Goal: Task Accomplishment & Management: Use online tool/utility

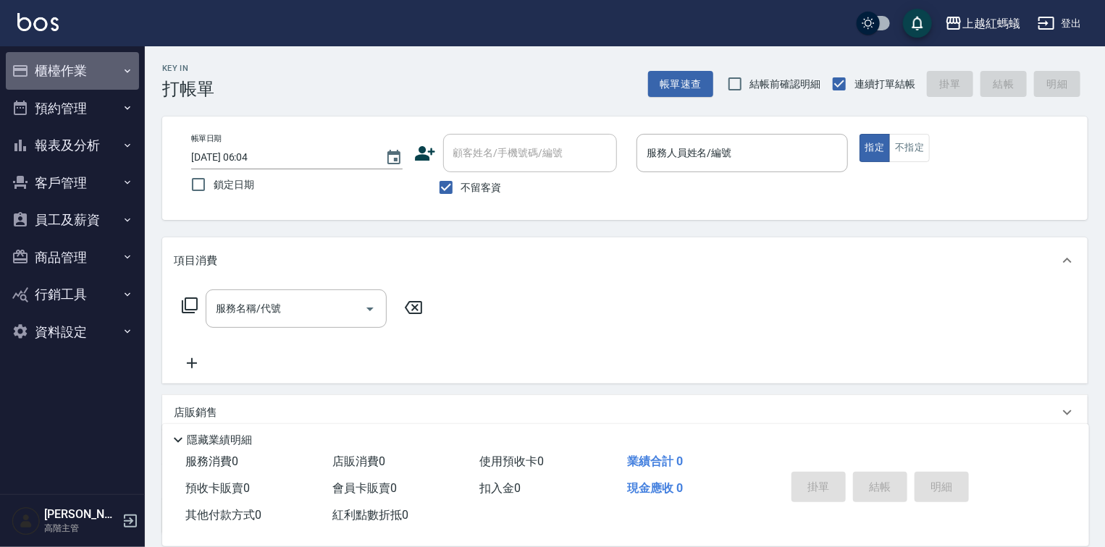
click at [75, 70] on button "櫃檯作業" at bounding box center [72, 71] width 133 height 38
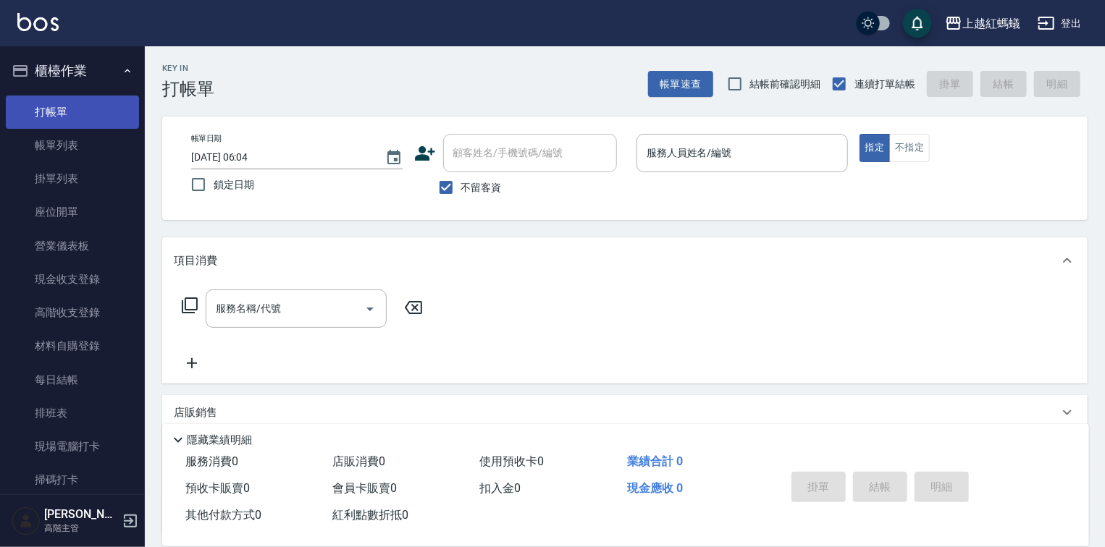
click at [75, 119] on link "打帳單" at bounding box center [72, 112] width 133 height 33
click at [394, 156] on icon "Choose date, selected date is 2025-08-18" at bounding box center [393, 157] width 17 height 17
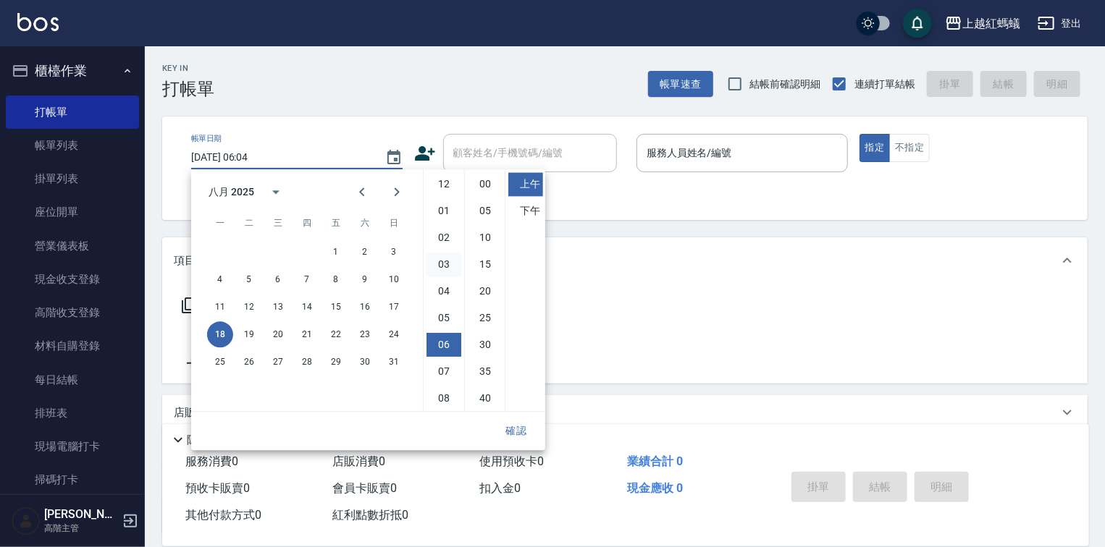
scroll to position [81, 0]
drag, startPoint x: 394, startPoint y: 304, endPoint x: 421, endPoint y: 358, distance: 59.9
click at [394, 304] on button "17" at bounding box center [394, 307] width 26 height 26
type input "[DATE] 06:04"
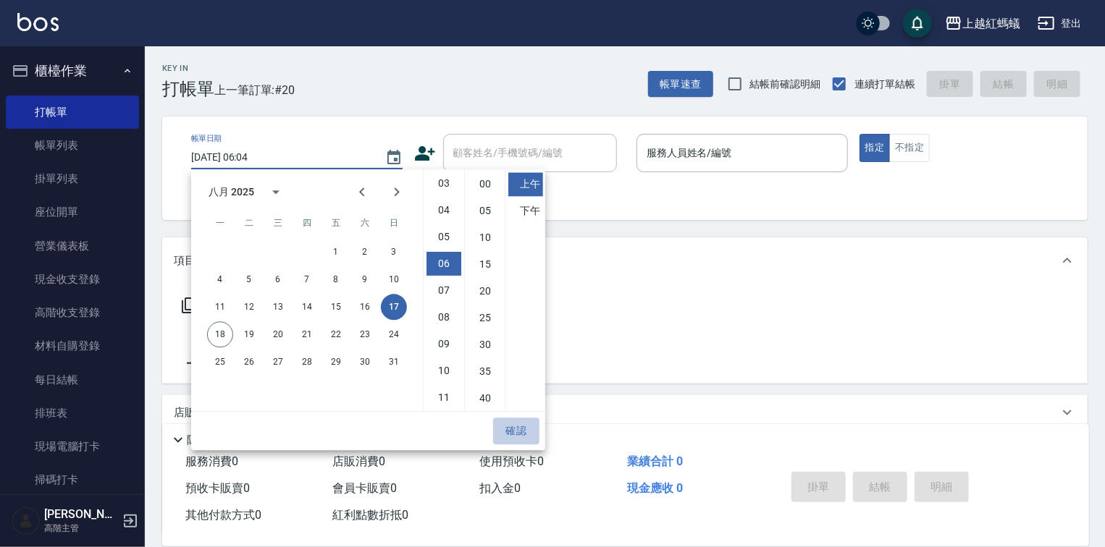
click at [516, 429] on button "確認" at bounding box center [516, 431] width 46 height 27
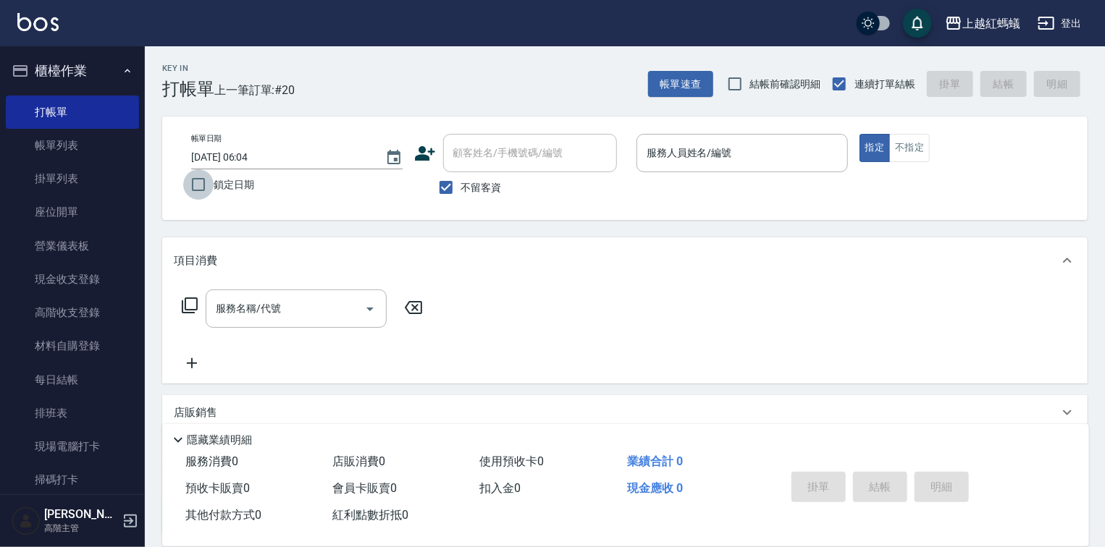
click at [196, 188] on input "鎖定日期" at bounding box center [198, 184] width 30 height 30
checkbox input "true"
click at [724, 155] on input "服務人員姓名/編號" at bounding box center [742, 152] width 198 height 25
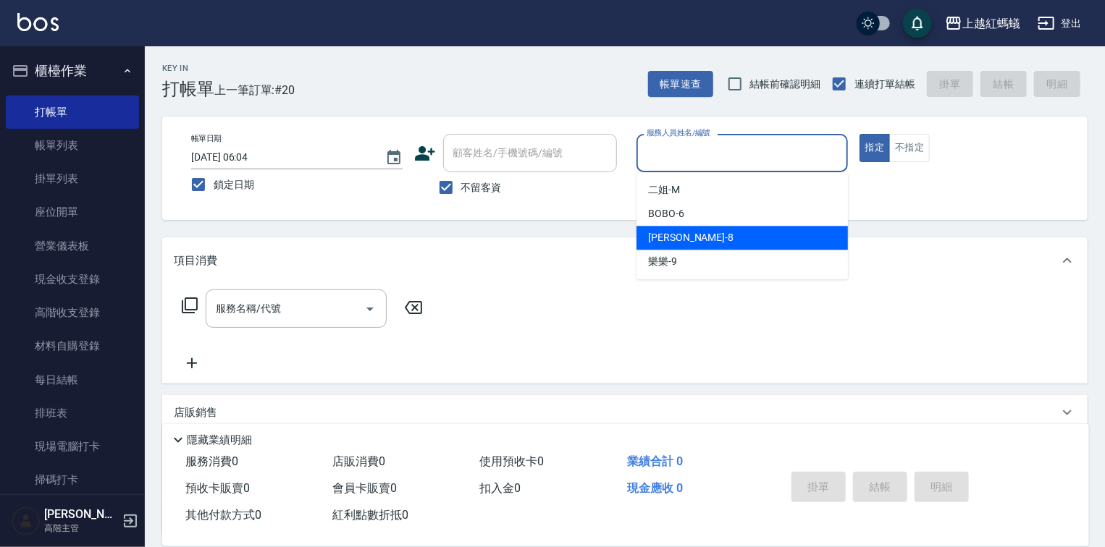
click at [694, 236] on div "[PERSON_NAME] -8" at bounding box center [742, 238] width 211 height 24
type input "[PERSON_NAME]-8"
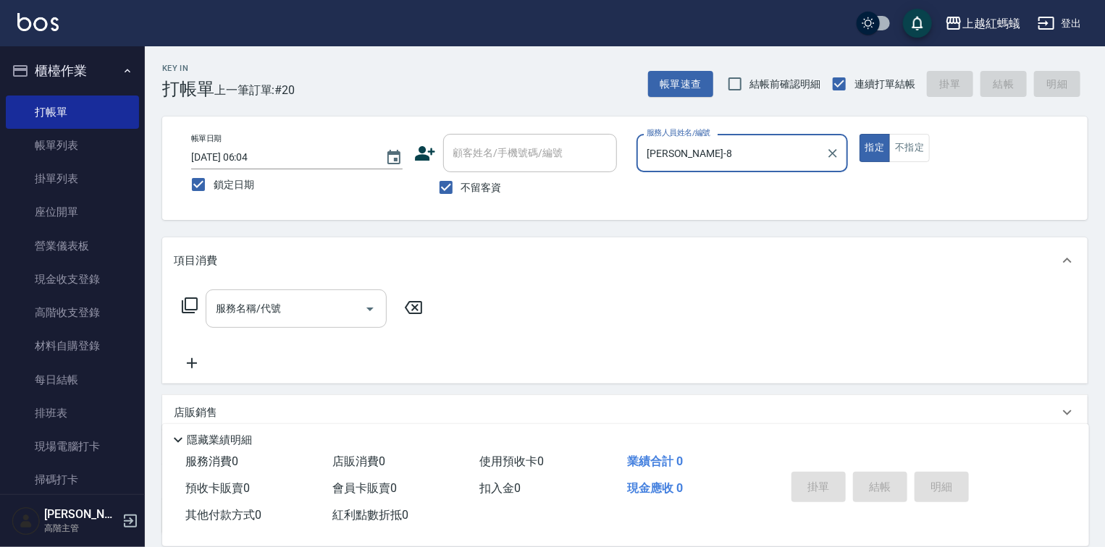
click at [324, 305] on input "服務名稱/代號" at bounding box center [285, 308] width 146 height 25
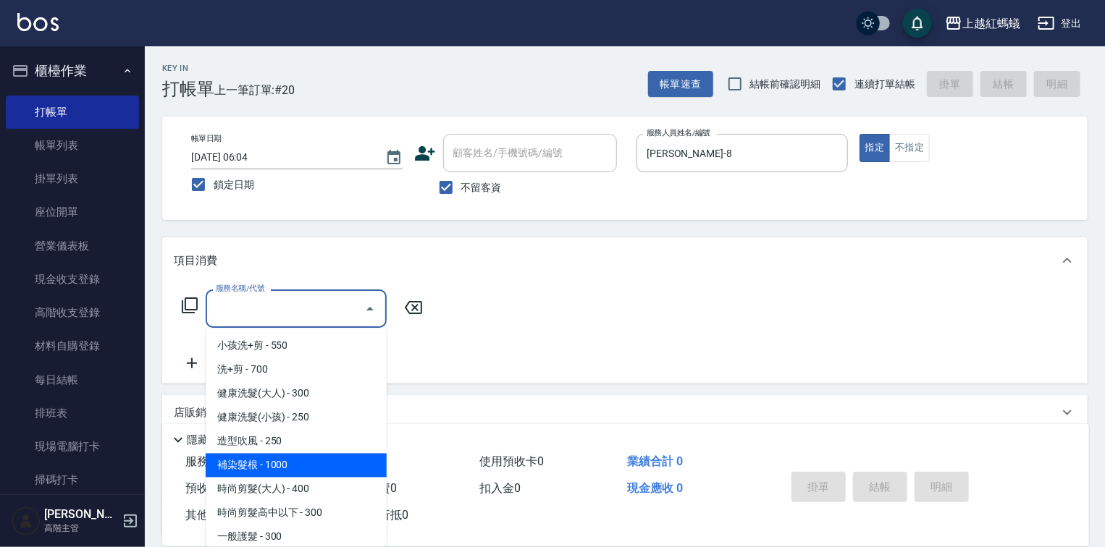
click at [265, 463] on span "補染髮根 - 1000" at bounding box center [296, 466] width 181 height 24
type input "補染髮根(204)"
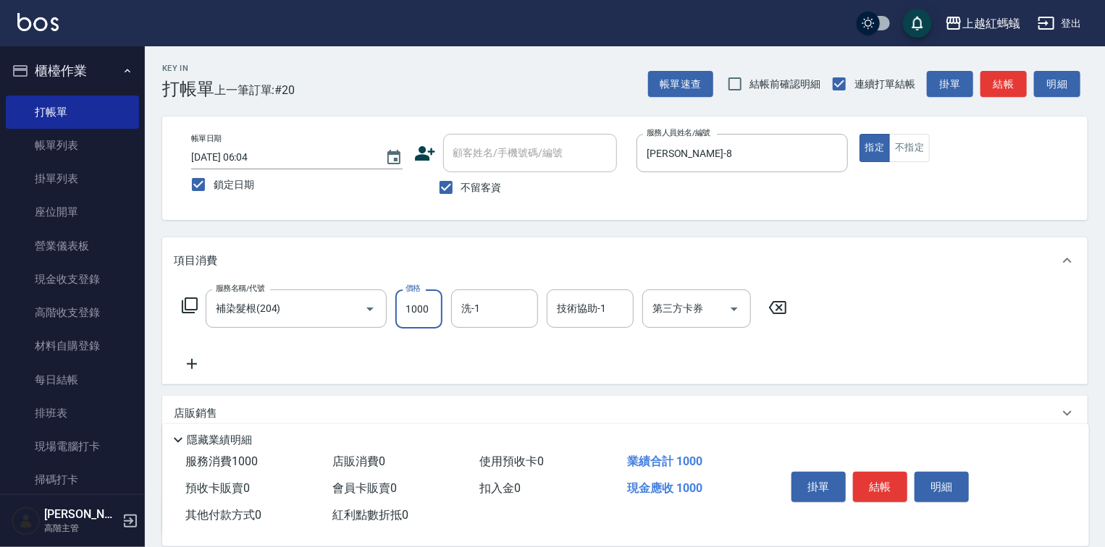
click at [423, 295] on input "1000" at bounding box center [418, 309] width 47 height 39
type input "1600"
click at [876, 475] on button "結帳" at bounding box center [880, 487] width 54 height 30
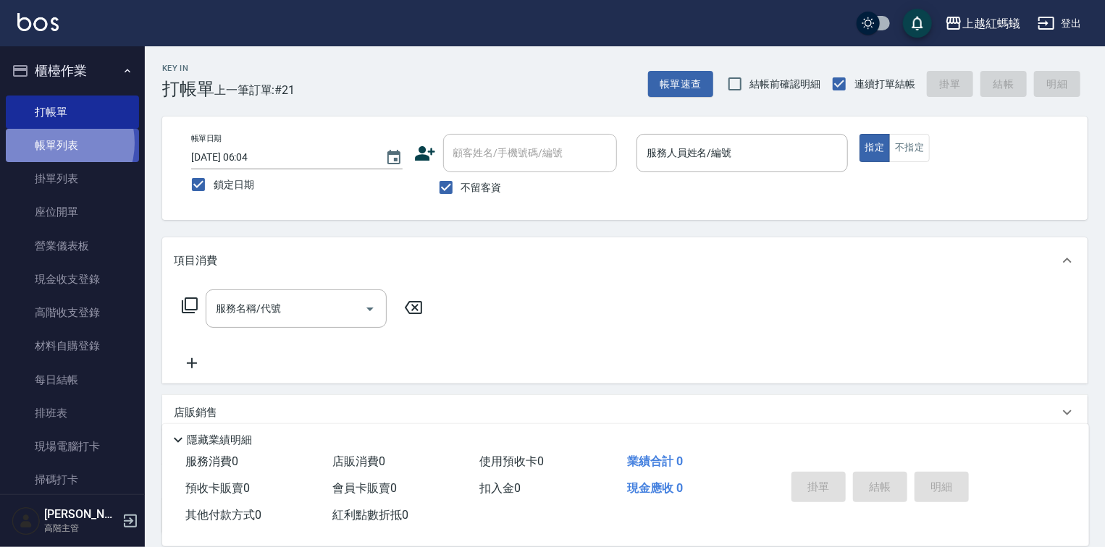
click at [57, 143] on link "帳單列表" at bounding box center [72, 145] width 133 height 33
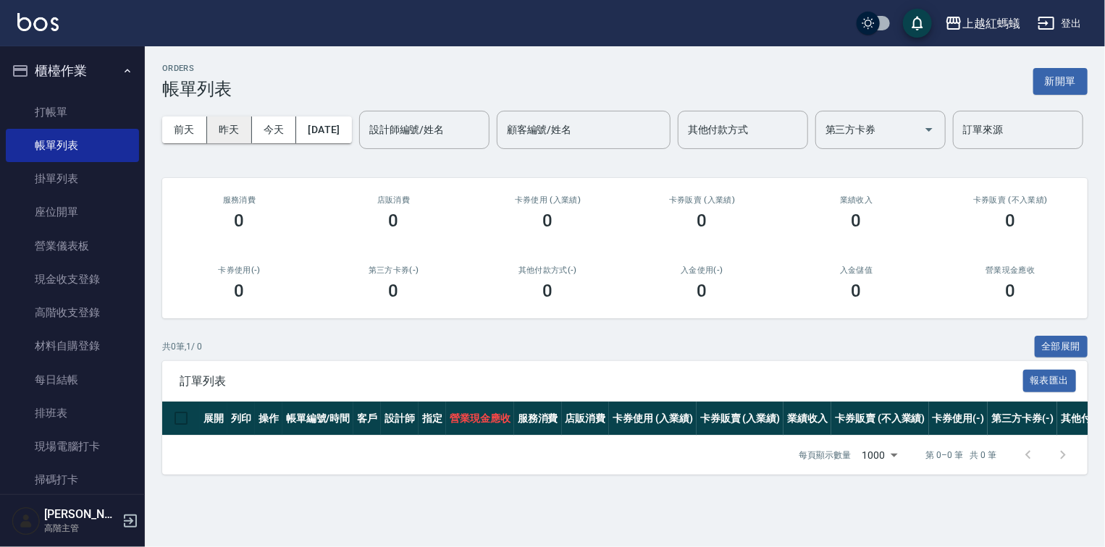
click at [235, 125] on button "昨天" at bounding box center [229, 130] width 45 height 27
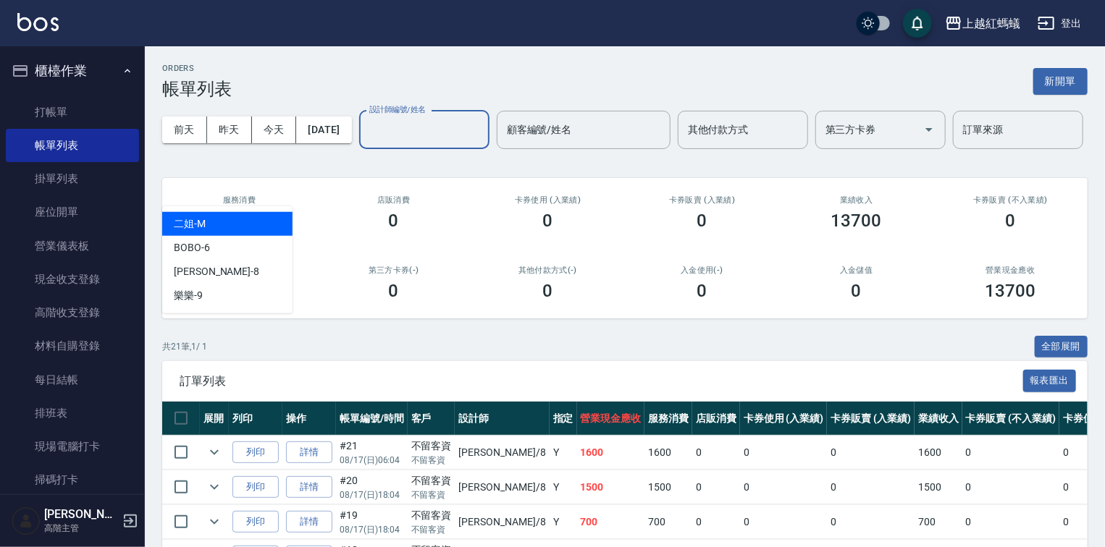
click at [366, 143] on input "設計師編號/姓名" at bounding box center [424, 129] width 117 height 25
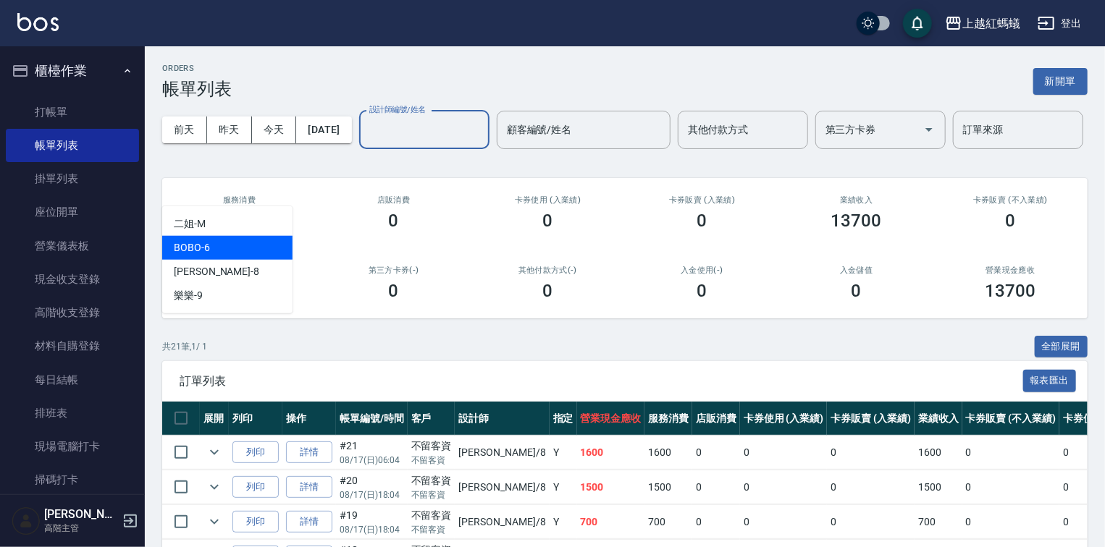
click at [262, 251] on div "BOBO -6" at bounding box center [227, 248] width 130 height 24
type input "BOBO-6"
